Goal: Task Accomplishment & Management: Use online tool/utility

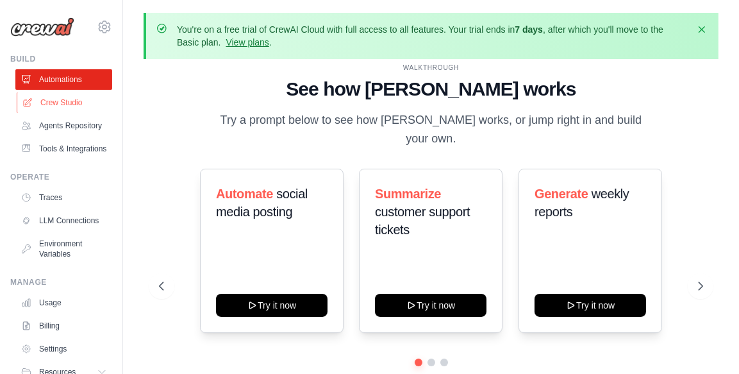
click at [62, 106] on link "Crew Studio" at bounding box center [65, 102] width 97 height 21
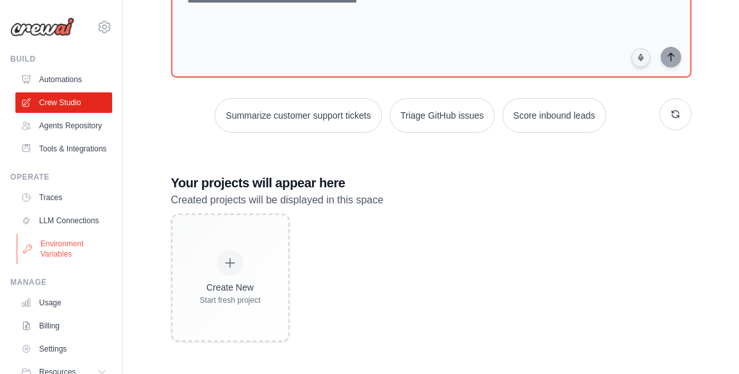
scroll to position [83, 0]
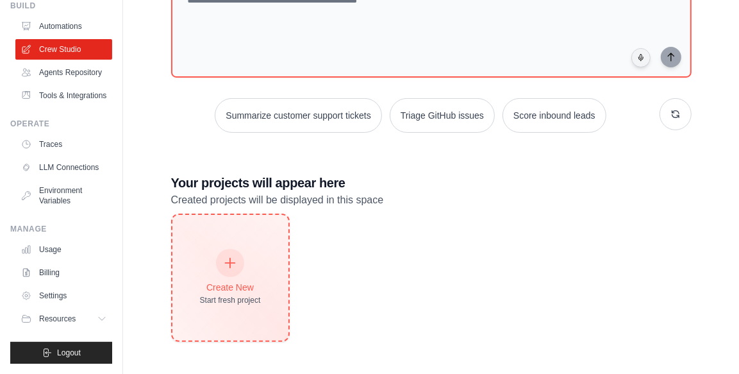
click at [245, 278] on div "Create New Start fresh project" at bounding box center [230, 277] width 61 height 55
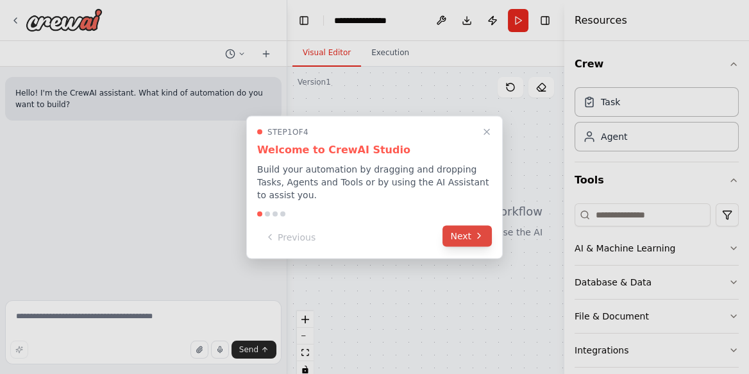
click at [462, 230] on button "Next" at bounding box center [466, 235] width 49 height 21
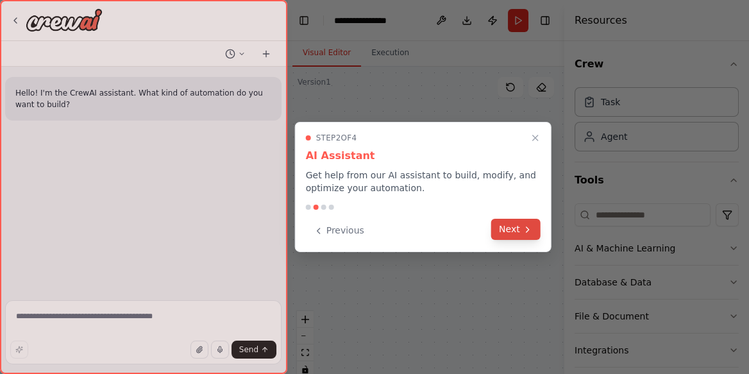
click at [510, 235] on button "Next" at bounding box center [515, 229] width 49 height 21
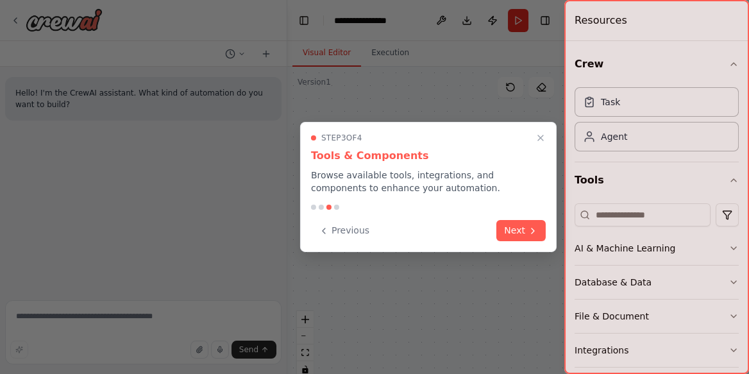
click at [510, 235] on button "Next" at bounding box center [520, 230] width 49 height 21
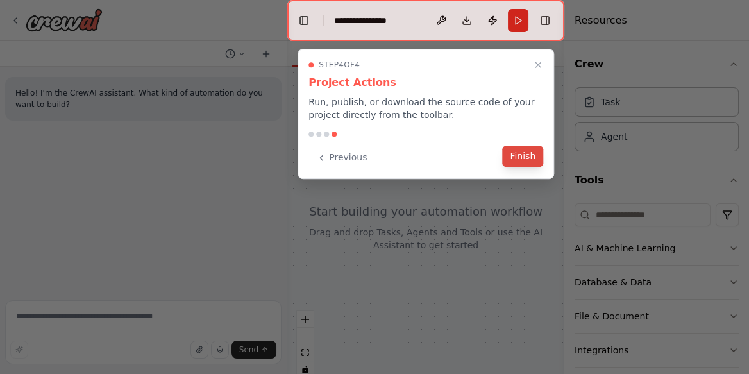
click at [512, 151] on button "Finish" at bounding box center [522, 156] width 41 height 21
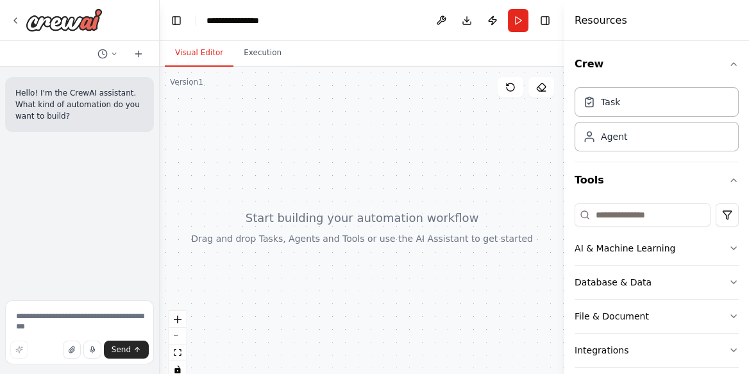
drag, startPoint x: 286, startPoint y: 226, endPoint x: 154, endPoint y: 216, distance: 131.8
drag, startPoint x: 154, startPoint y: 216, endPoint x: 94, endPoint y: 231, distance: 62.8
click at [94, 231] on div "Hello! I'm the CrewAI assistant. What kind of automation do you want to build?" at bounding box center [77, 181] width 154 height 228
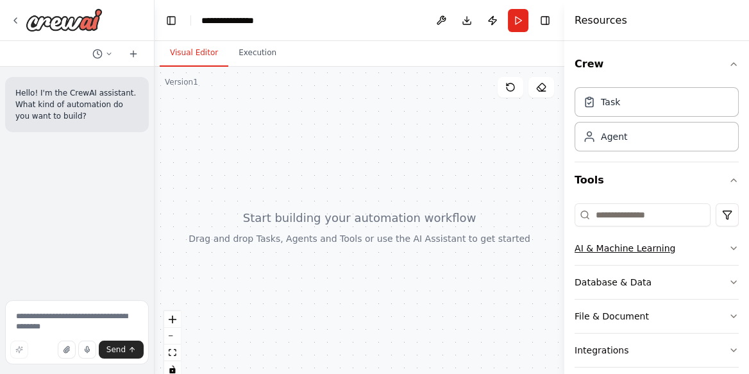
click at [731, 249] on icon "button" at bounding box center [733, 248] width 5 height 3
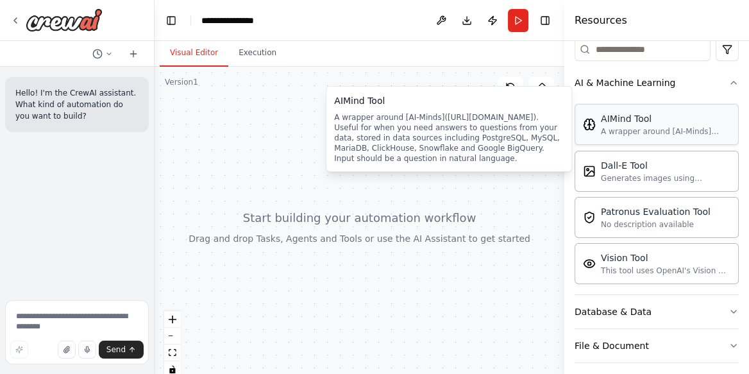
scroll to position [168, 0]
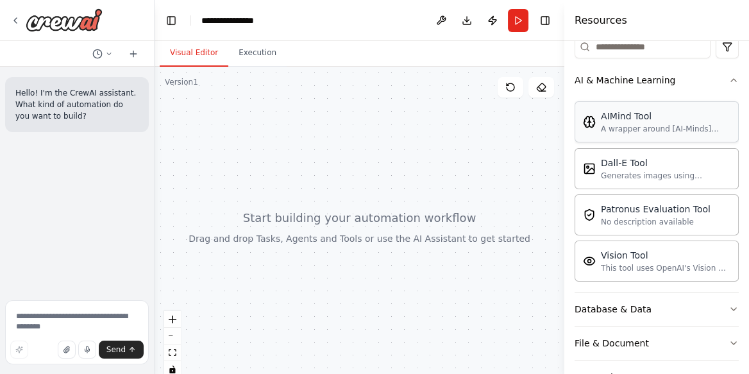
click at [652, 307] on button "Database & Data" at bounding box center [656, 308] width 164 height 33
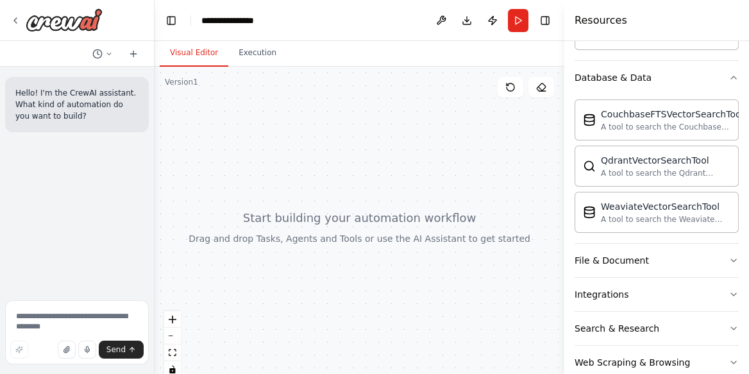
scroll to position [401, 0]
click at [620, 258] on div "File & Document" at bounding box center [611, 259] width 74 height 13
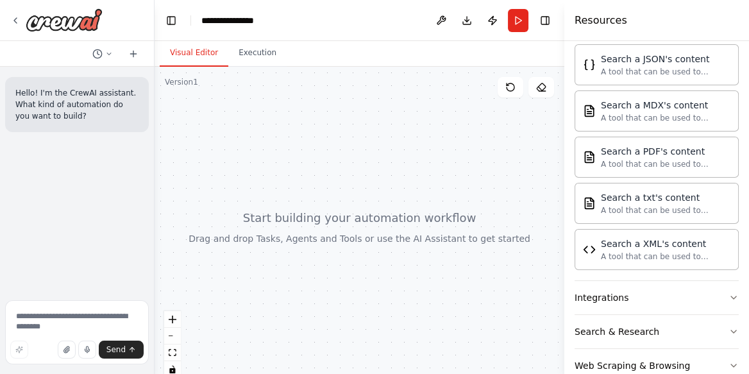
scroll to position [836, 0]
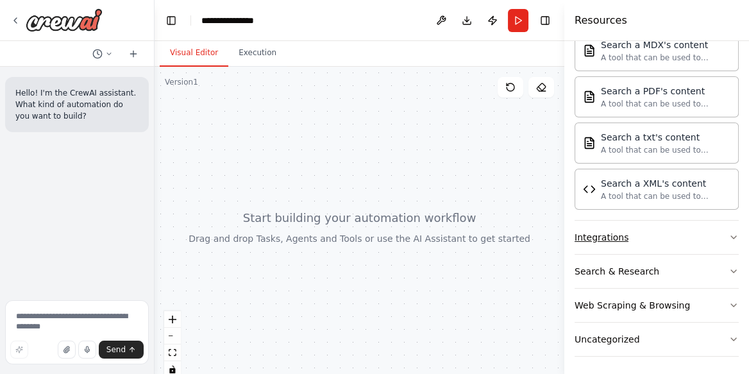
click at [597, 231] on div "Integrations" at bounding box center [601, 237] width 54 height 13
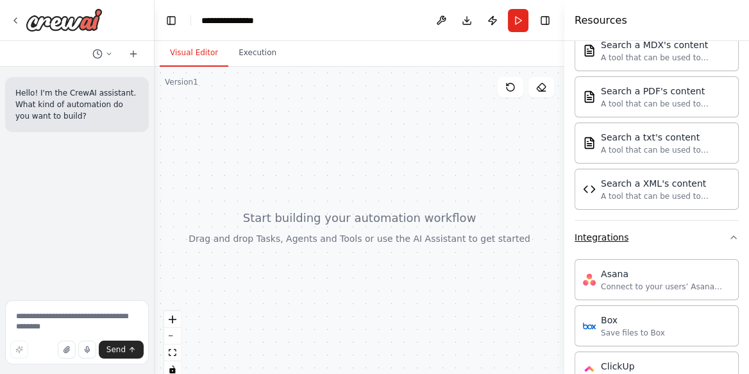
click at [731, 236] on icon "button" at bounding box center [733, 237] width 5 height 3
